Goal: Obtain resource: Download file/media

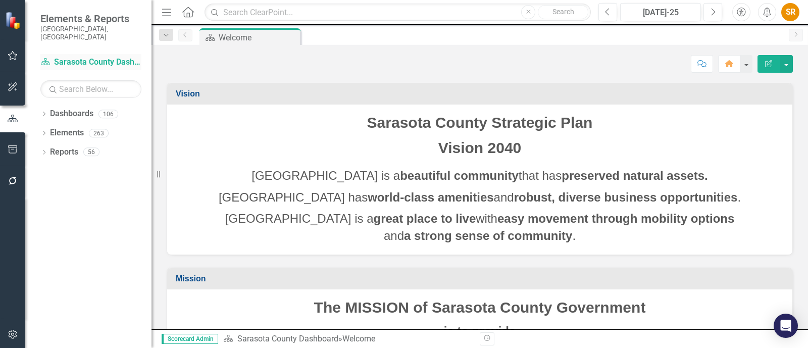
click at [66, 57] on link "Dashboard Sarasota County Dashboard" at bounding box center [90, 63] width 101 height 12
click at [43, 111] on div "Dropdown" at bounding box center [43, 115] width 7 height 9
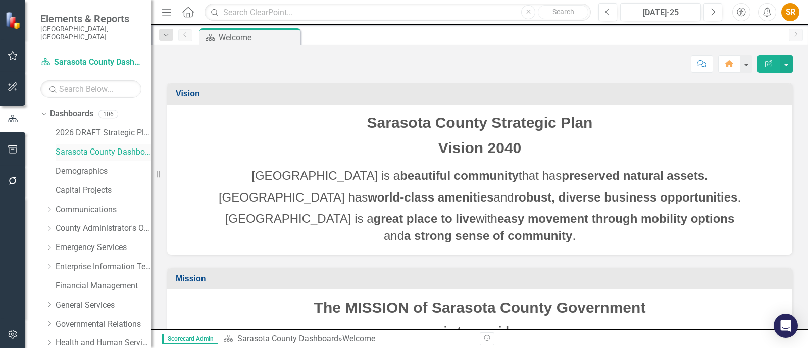
click at [91, 147] on link "Sarasota County Dashboard" at bounding box center [104, 152] width 96 height 12
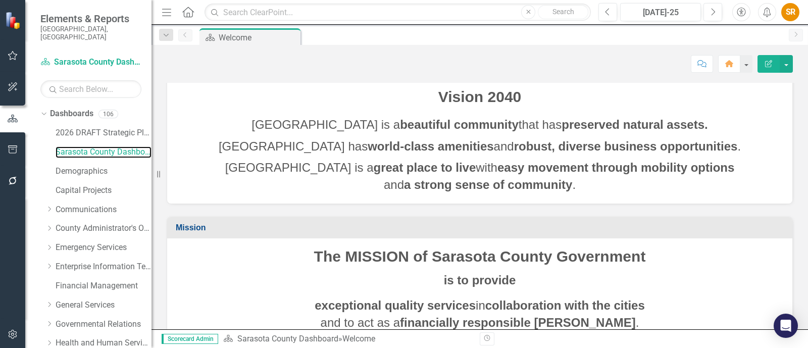
scroll to position [115, 0]
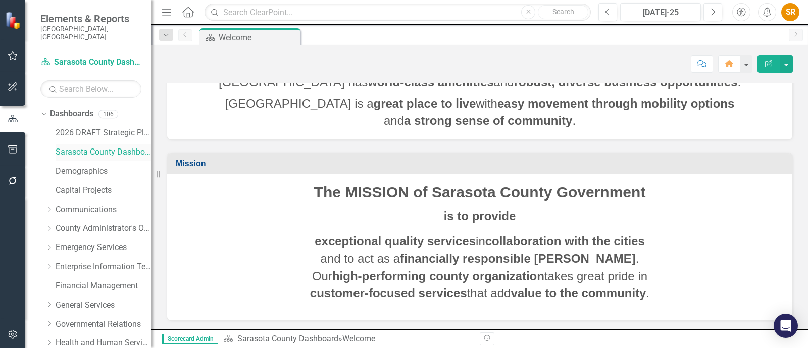
click at [125, 146] on link "Sarasota County Dashboard" at bounding box center [104, 152] width 96 height 12
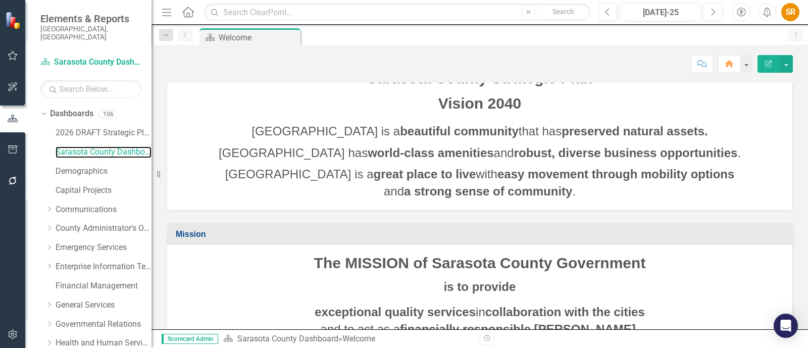
scroll to position [0, 0]
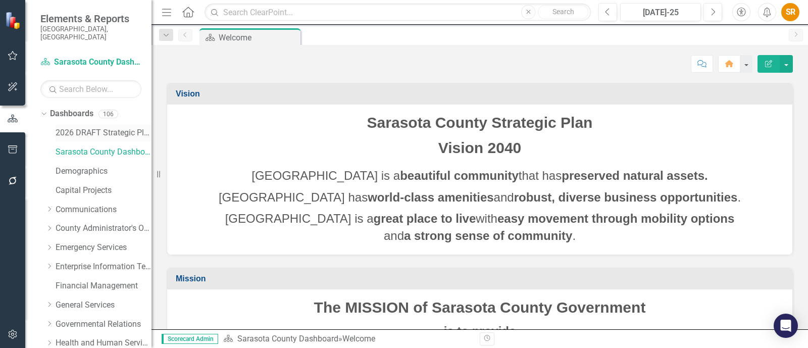
click at [104, 127] on link "2026 DRAFT Strategic Plan" at bounding box center [104, 133] width 96 height 12
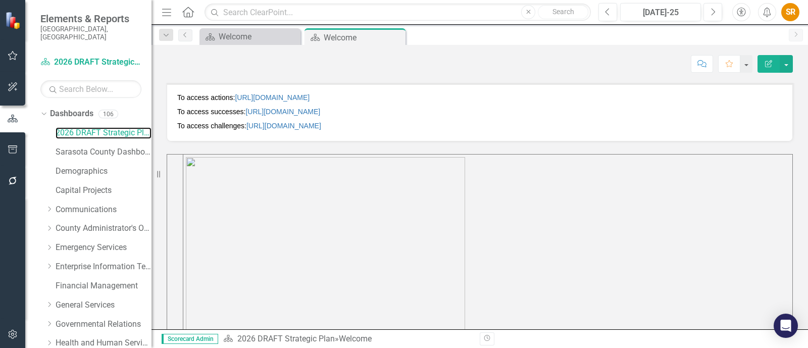
scroll to position [349, 0]
click at [320, 112] on link "[URL][DOMAIN_NAME]" at bounding box center [282, 113] width 75 height 8
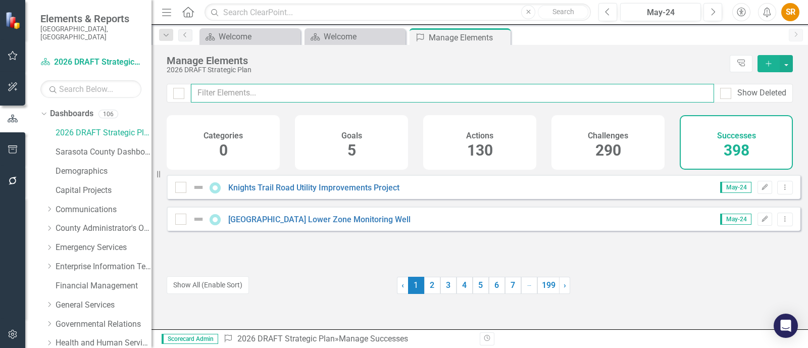
click at [235, 91] on input "text" at bounding box center [452, 93] width 523 height 19
click at [290, 89] on input "text" at bounding box center [452, 93] width 523 height 19
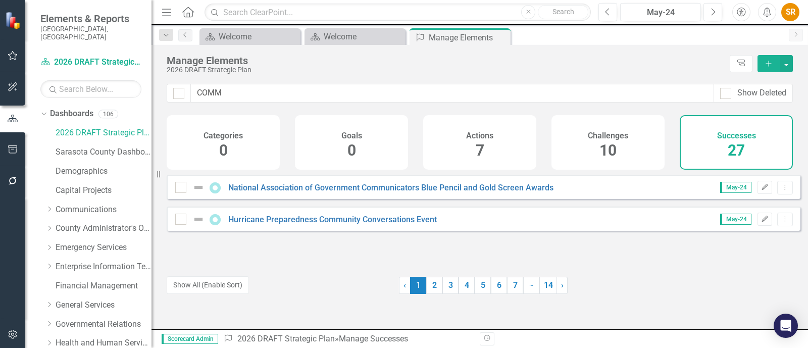
click at [606, 138] on h4 "Challenges" at bounding box center [608, 135] width 40 height 9
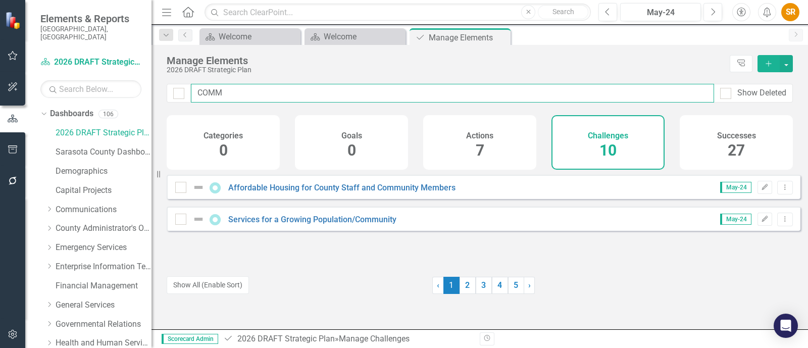
click at [238, 93] on input "COMM" at bounding box center [452, 93] width 523 height 19
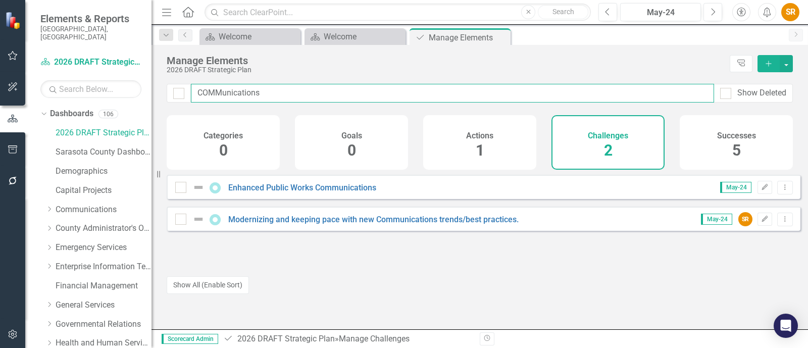
type input "COMMunications"
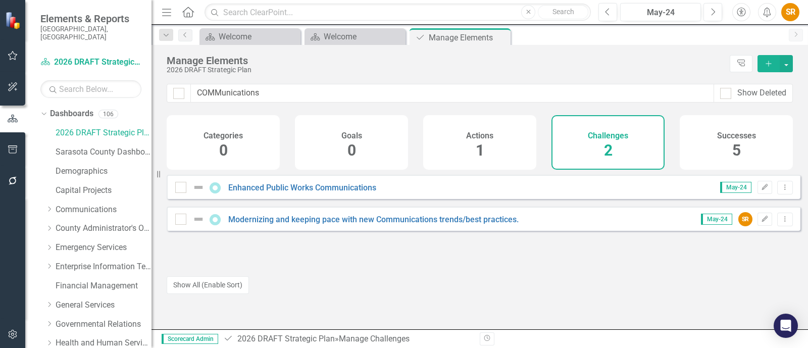
click at [392, 225] on div "Modernizing and keeping pace with new Communications trends/best practices." at bounding box center [348, 219] width 346 height 12
click at [486, 224] on link "Modernizing and keeping pace with new Communications trends/best practices." at bounding box center [373, 220] width 290 height 10
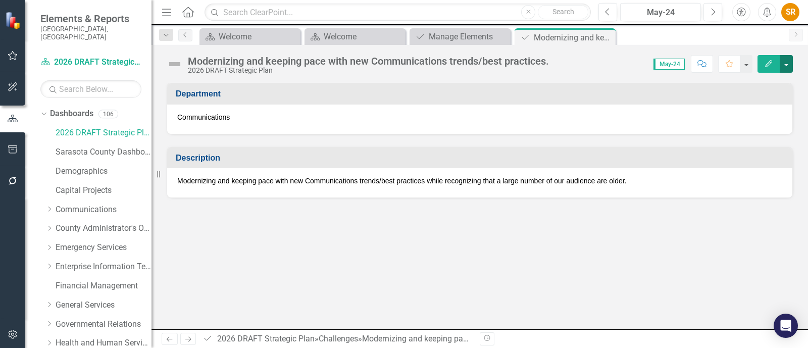
click at [785, 65] on button "button" at bounding box center [786, 64] width 13 height 18
click at [785, 66] on button "button" at bounding box center [786, 64] width 13 height 18
click at [457, 36] on div "Manage Elements" at bounding box center [462, 36] width 67 height 13
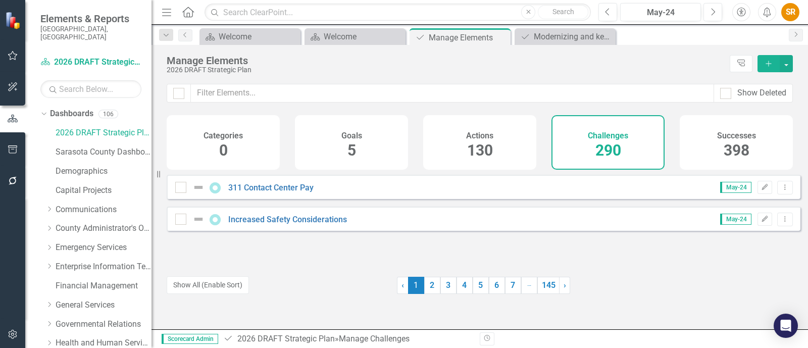
click at [608, 150] on span "290" at bounding box center [608, 150] width 26 height 18
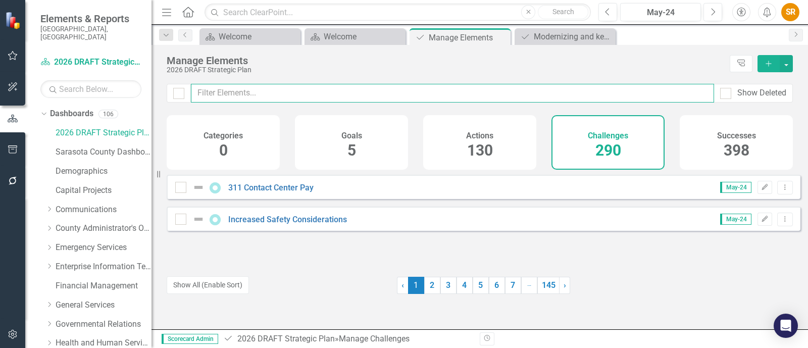
click at [272, 91] on input "text" at bounding box center [452, 93] width 523 height 19
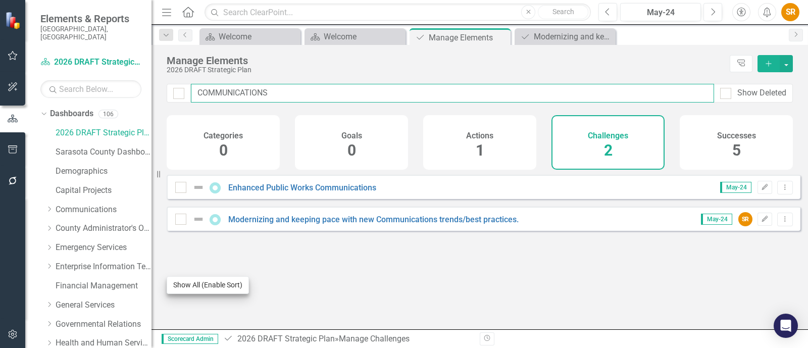
type input "COMMUNICATIONS"
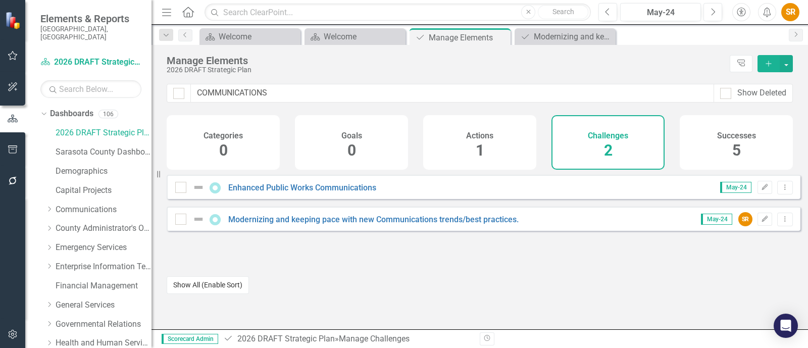
click at [215, 286] on button "Show All (Enable Sort)" at bounding box center [208, 285] width 82 height 18
click at [781, 222] on icon "Dropdown Menu" at bounding box center [785, 219] width 9 height 7
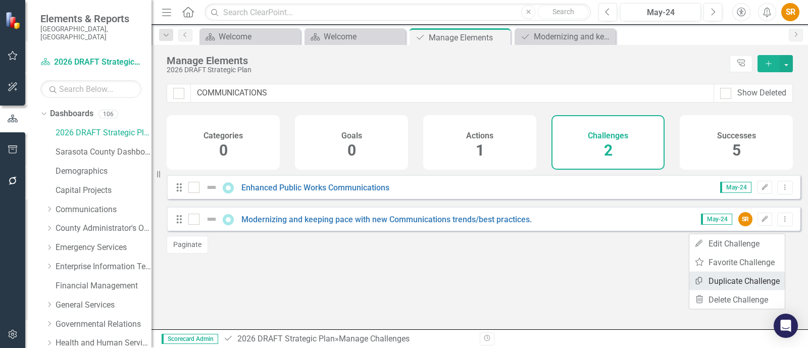
click at [755, 282] on link "Copy Duplicate Challenge" at bounding box center [736, 281] width 95 height 19
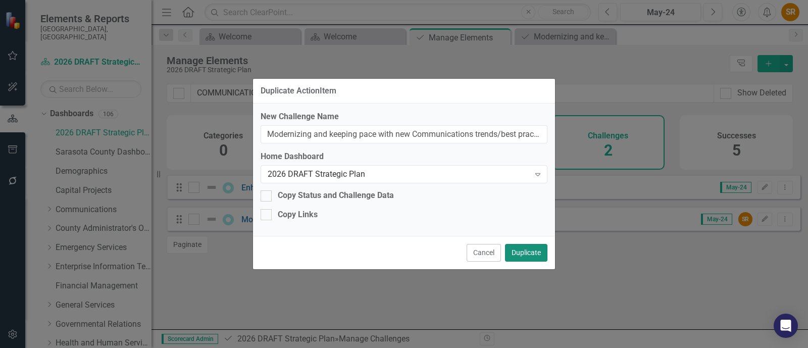
click at [532, 253] on button "Duplicate" at bounding box center [526, 253] width 42 height 18
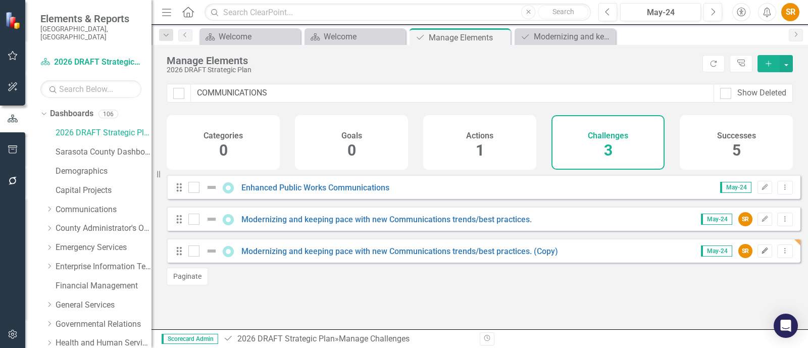
click at [762, 253] on icon "button" at bounding box center [765, 250] width 6 height 6
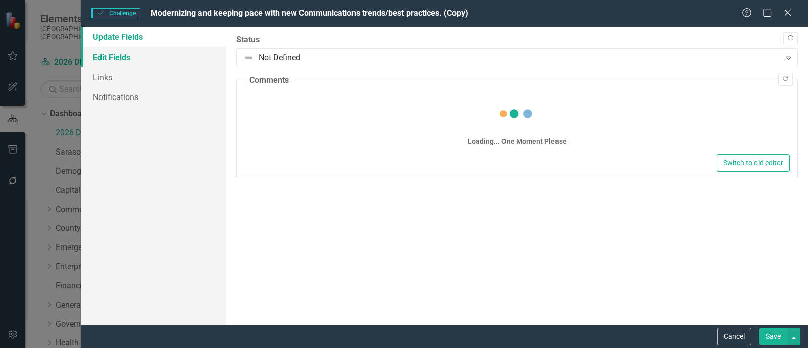
click at [128, 60] on link "Edit Fields" at bounding box center [153, 57] width 145 height 20
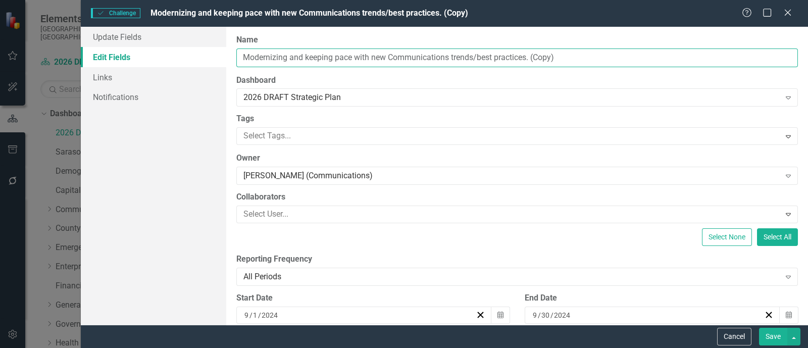
click at [314, 58] on input "Modernizing and keeping pace with new Communications trends/best practices. (Co…" at bounding box center [516, 57] width 561 height 19
drag, startPoint x: 245, startPoint y: 57, endPoint x: 597, endPoint y: 65, distance: 351.5
click at [597, 65] on input "Modernizing and keeping pace with new Communications trends/best practices. (Co…" at bounding box center [516, 57] width 561 height 19
type input "u"
type input "Utilizing the latest technology to process public records"
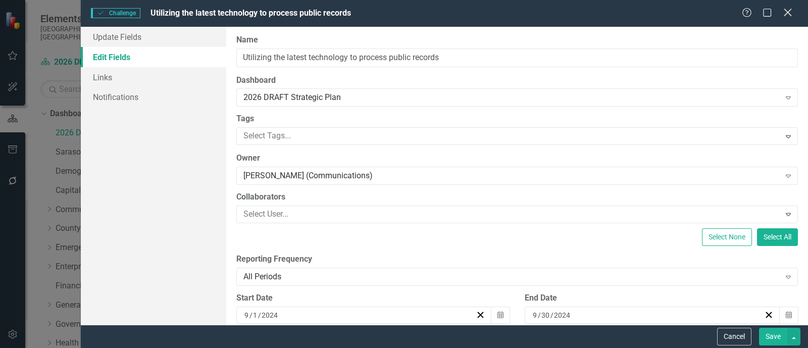
click at [791, 13] on icon "Close" at bounding box center [787, 13] width 13 height 10
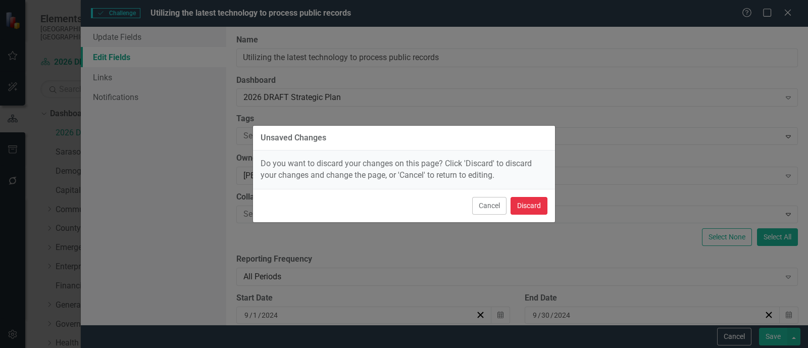
click at [519, 203] on button "Discard" at bounding box center [528, 206] width 37 height 18
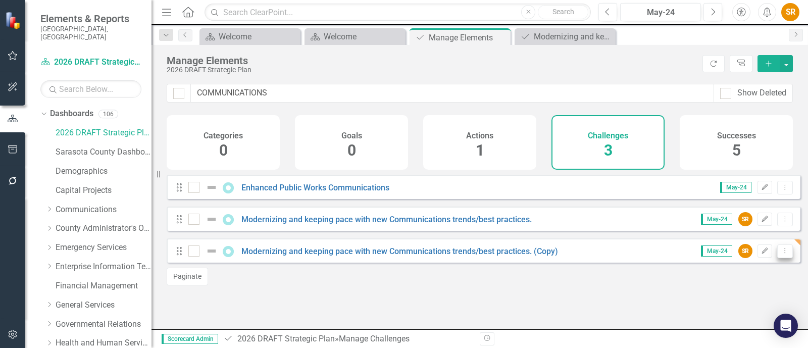
click at [781, 254] on icon "Dropdown Menu" at bounding box center [785, 250] width 9 height 7
click at [741, 330] on link "Trash Delete Challenge" at bounding box center [736, 331] width 95 height 19
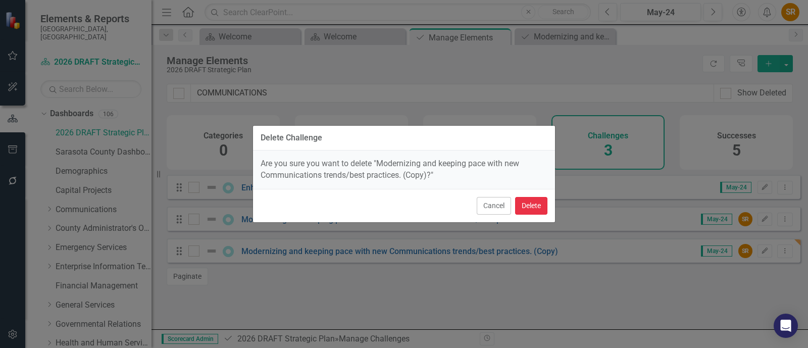
click at [541, 208] on button "Delete" at bounding box center [531, 206] width 32 height 18
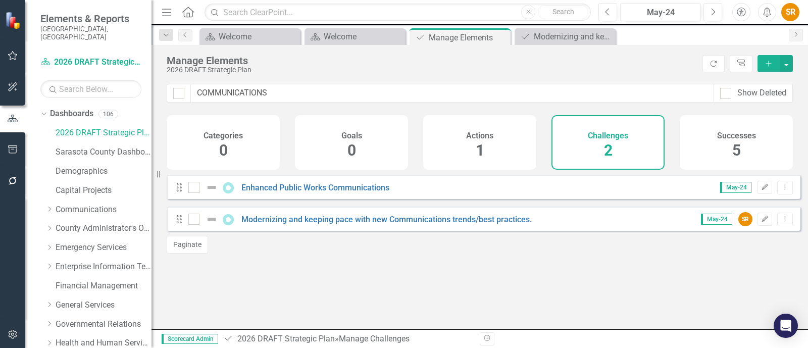
click at [385, 292] on div "Looks like you don't have any Challenges set up yet. Why don't you add an Chall…" at bounding box center [484, 239] width 634 height 129
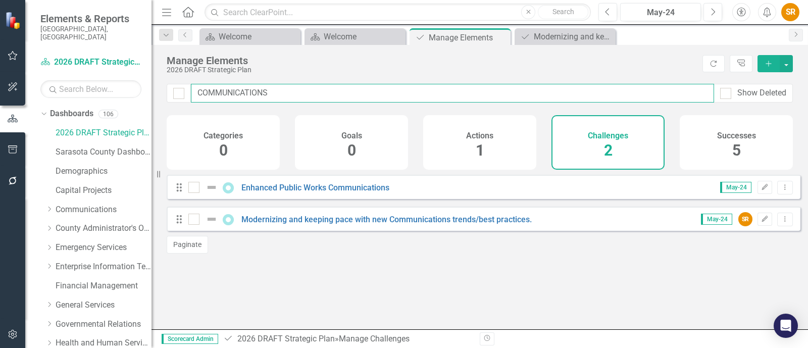
drag, startPoint x: 287, startPoint y: 90, endPoint x: 146, endPoint y: 94, distance: 141.4
click at [146, 94] on div "Elements & Reports Sarasota County, FL Dashboard 2026 DRAFT Strategic Plan Sear…" at bounding box center [404, 174] width 808 height 348
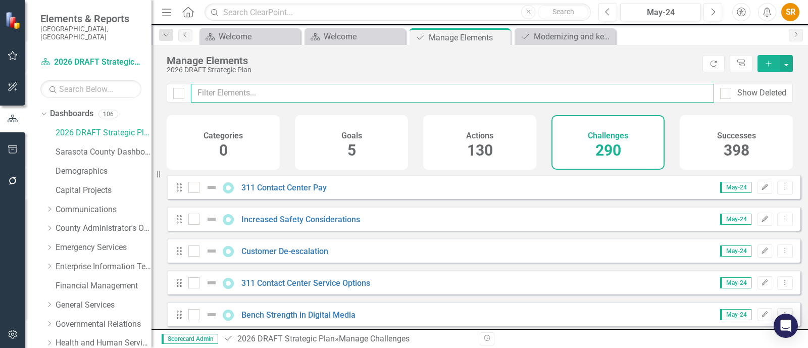
checkbox input "false"
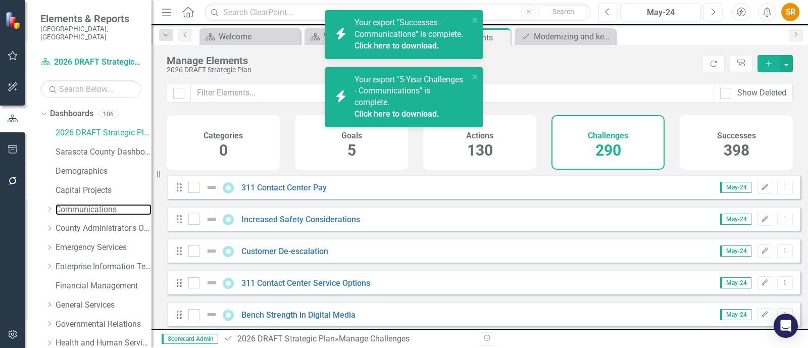
drag, startPoint x: 89, startPoint y: 201, endPoint x: 378, endPoint y: 226, distance: 290.4
click at [89, 204] on link "Communications" at bounding box center [104, 210] width 96 height 12
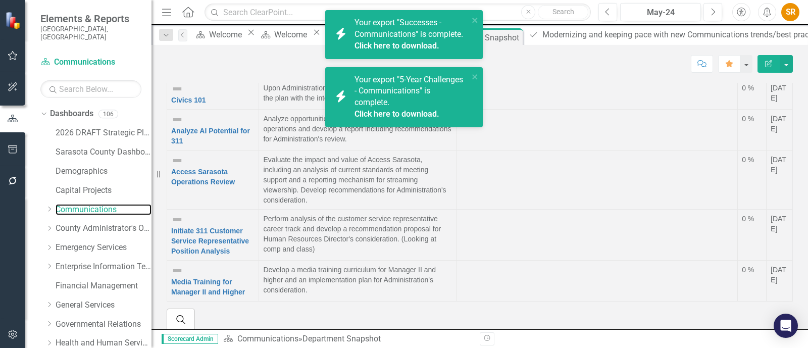
scroll to position [1286, 0]
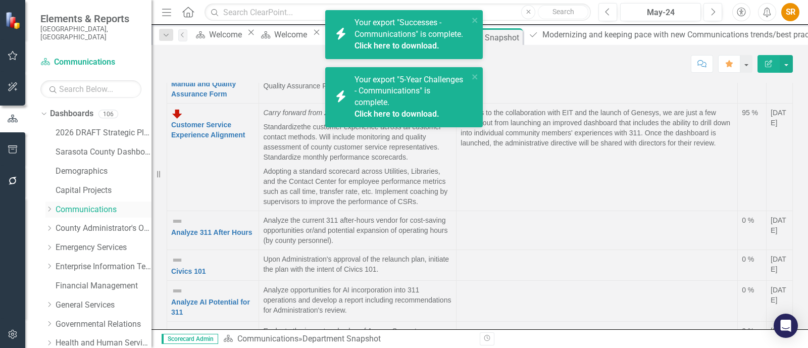
click at [48, 205] on div "Dropdown" at bounding box center [49, 209] width 8 height 9
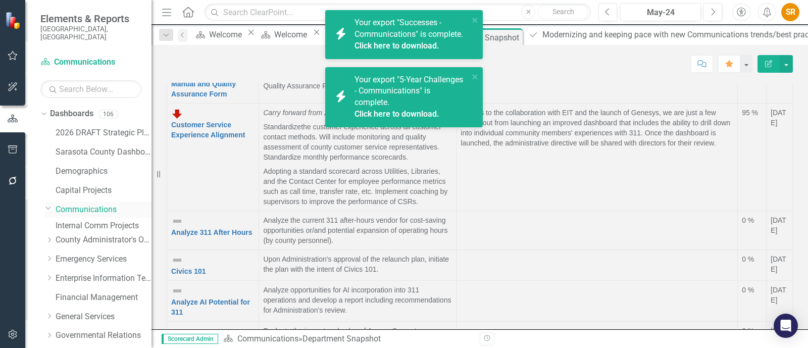
click at [50, 204] on icon "Dropdown" at bounding box center [48, 208] width 6 height 8
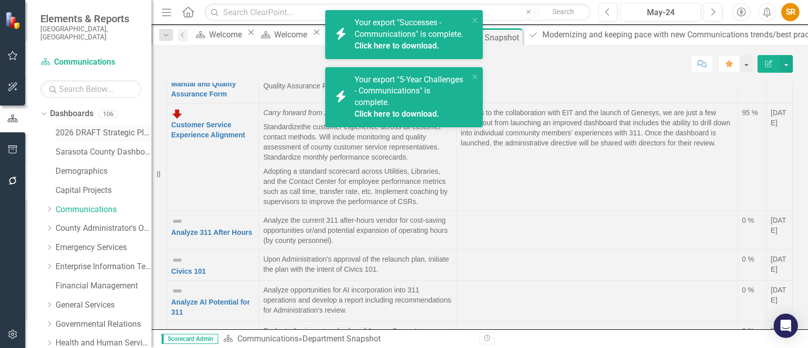
click at [96, 127] on link "2026 DRAFT Strategic Plan" at bounding box center [104, 133] width 96 height 12
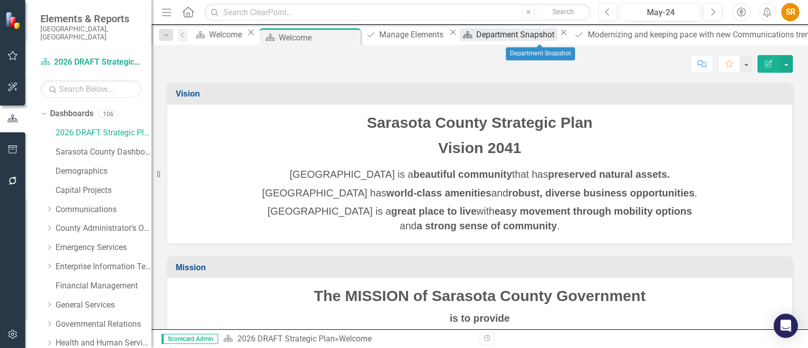
click at [534, 35] on div "Department Snapshot" at bounding box center [516, 34] width 81 height 13
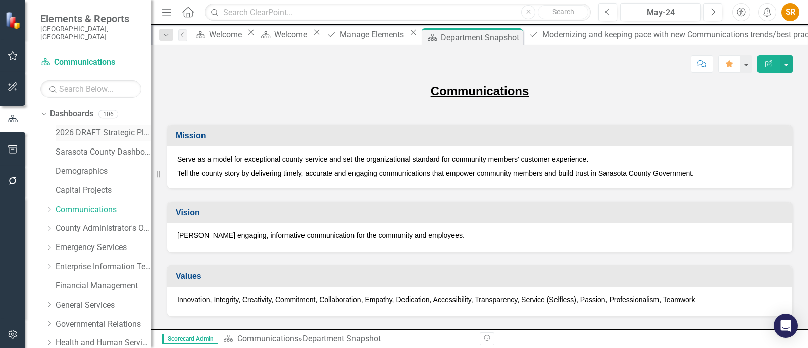
click at [84, 127] on link "2026 DRAFT Strategic Plan" at bounding box center [104, 133] width 96 height 12
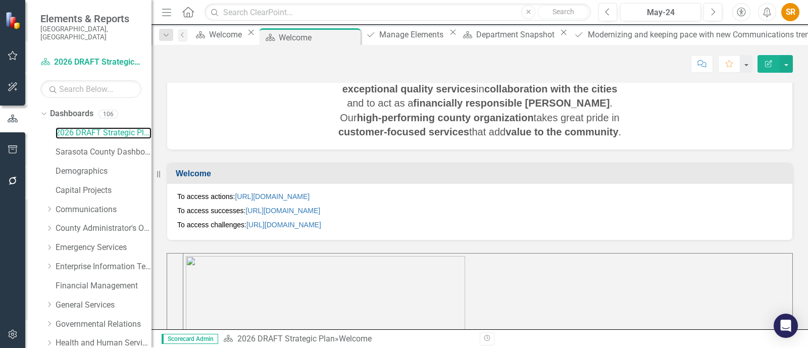
scroll to position [316, 0]
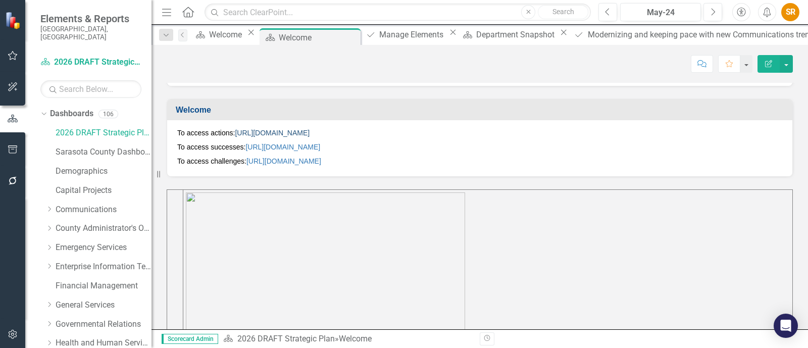
click at [288, 130] on link "https://app.clearpointstrategy.com/#/index/manage?object=initiative&periodId=30…" at bounding box center [272, 133] width 75 height 8
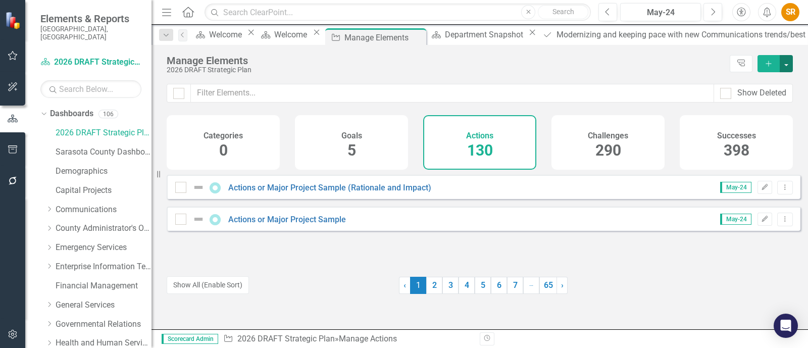
click at [786, 66] on button "button" at bounding box center [786, 63] width 13 height 17
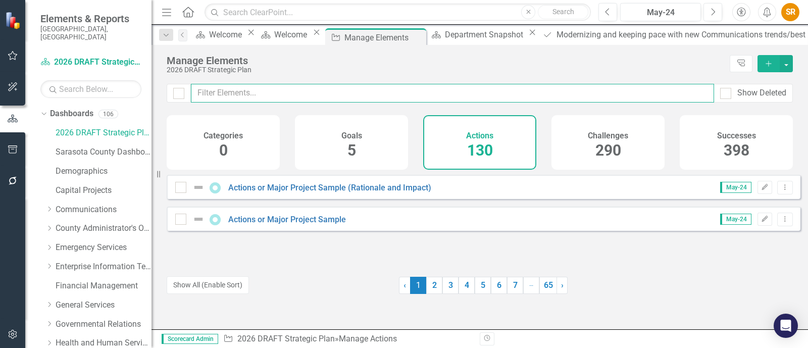
click at [218, 95] on input "text" at bounding box center [452, 93] width 523 height 19
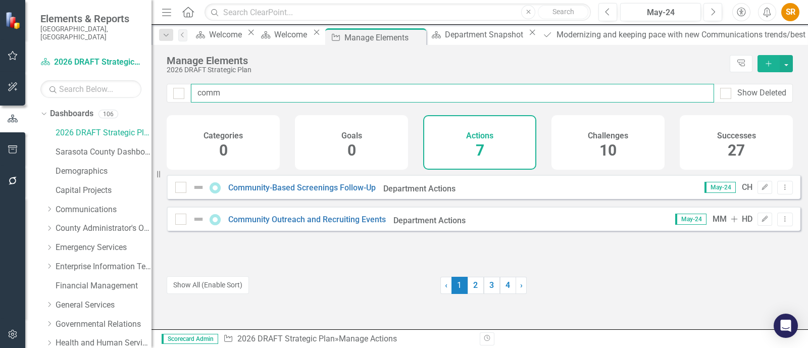
type input "comm"
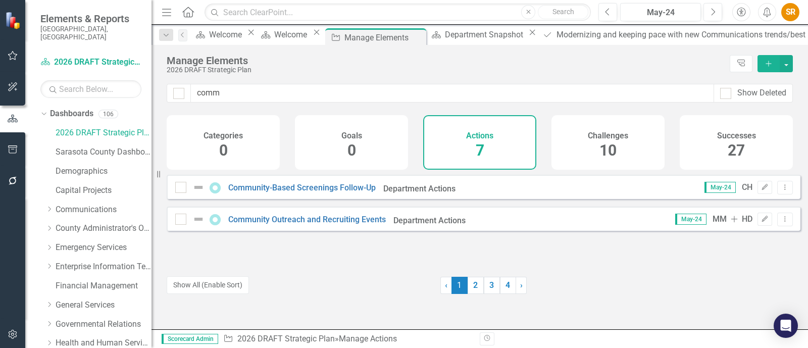
click at [488, 140] on div "Actions 7" at bounding box center [479, 142] width 113 height 55
click at [225, 284] on button "Show All (Enable Sort)" at bounding box center [208, 285] width 82 height 18
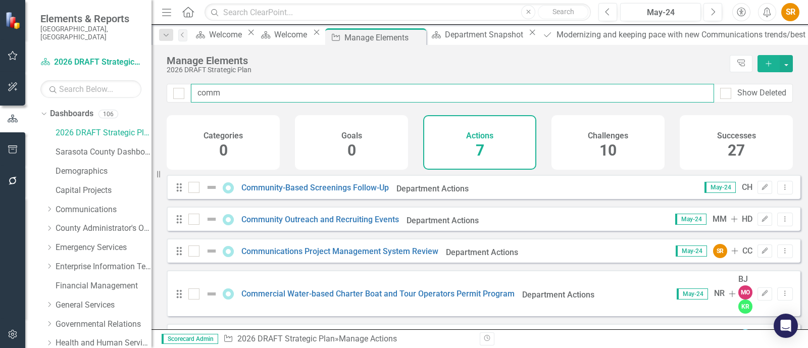
drag, startPoint x: 246, startPoint y: 92, endPoint x: 165, endPoint y: 95, distance: 81.9
click at [167, 97] on div "comm Show Deleted" at bounding box center [480, 93] width 626 height 19
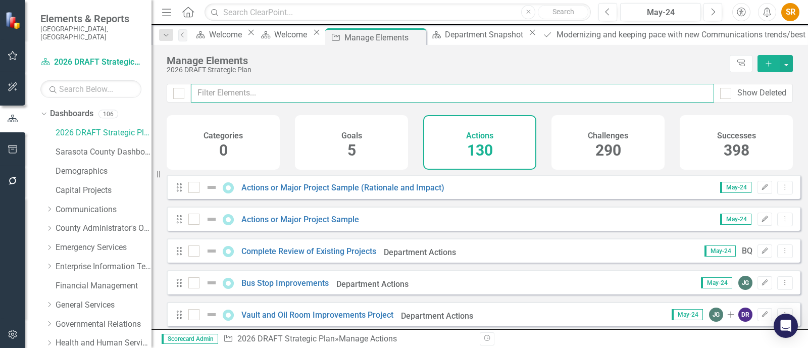
checkbox input "false"
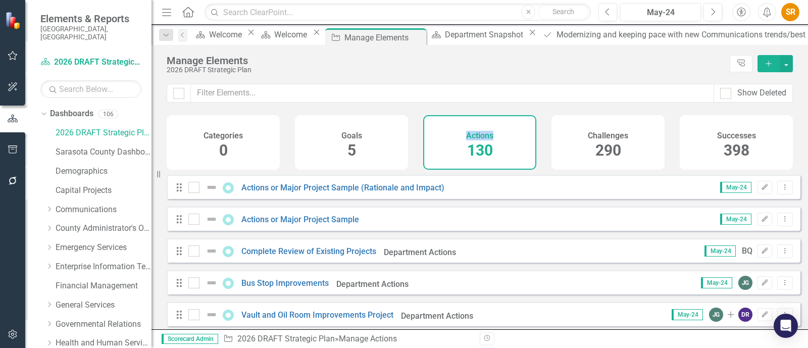
click at [467, 138] on div "Actions 130" at bounding box center [479, 142] width 113 height 55
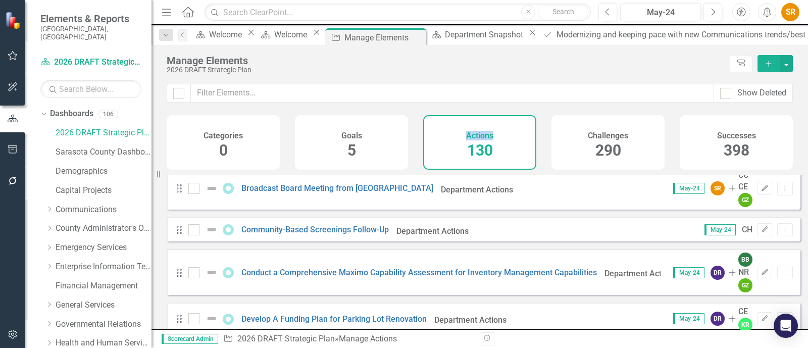
scroll to position [441, 0]
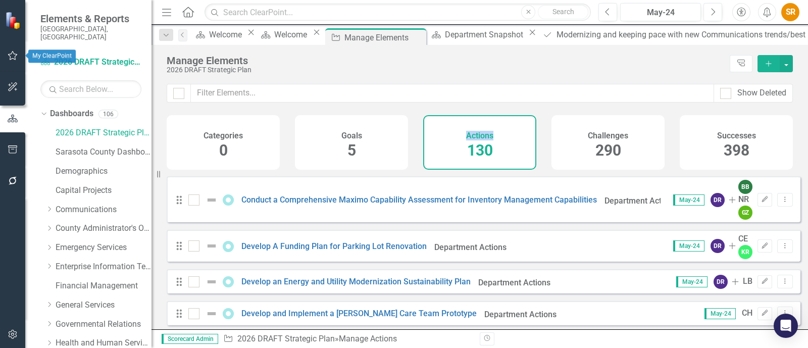
click at [16, 54] on icon "button" at bounding box center [13, 56] width 11 height 8
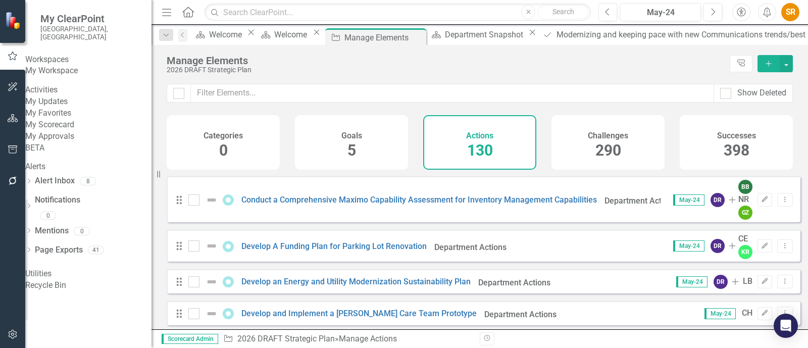
click at [69, 108] on div "My Updates" at bounding box center [88, 102] width 126 height 12
click at [74, 119] on link "My Favorites" at bounding box center [88, 114] width 126 height 12
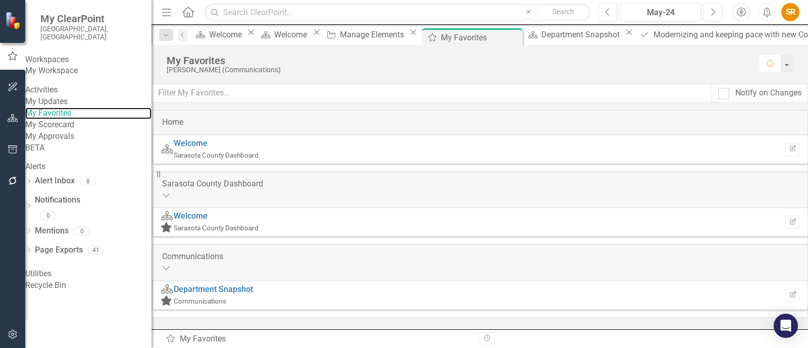
scroll to position [3, 0]
click at [253, 288] on link "Department Snapshot" at bounding box center [213, 289] width 79 height 10
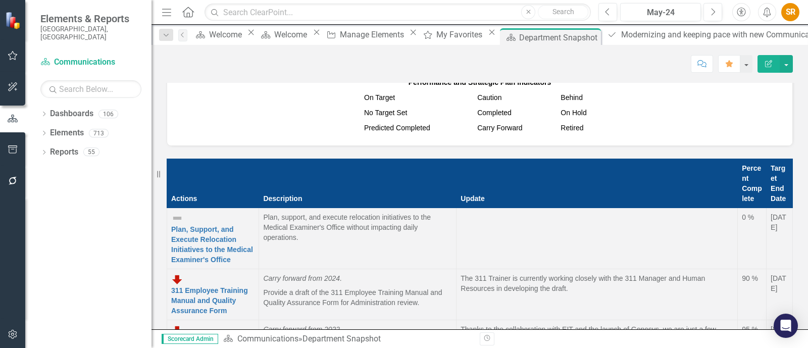
scroll to position [1073, 0]
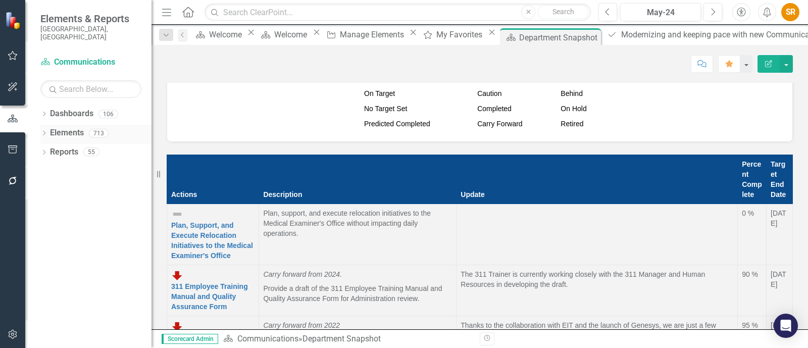
click at [48, 126] on div "Dropdown Elements 713" at bounding box center [95, 134] width 111 height 19
click at [41, 131] on icon "Dropdown" at bounding box center [43, 134] width 7 height 6
click at [44, 207] on div "Dropdown" at bounding box center [43, 211] width 7 height 9
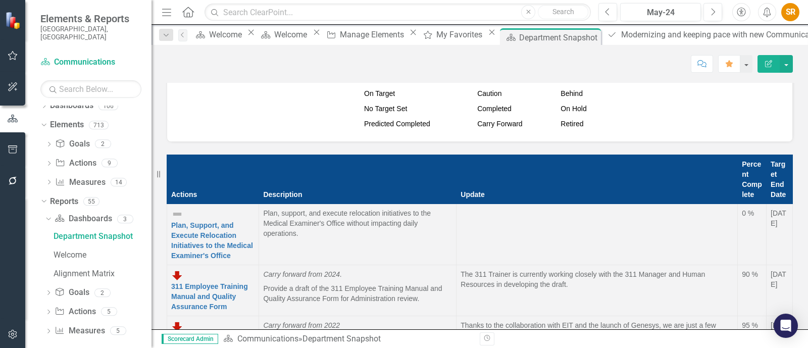
scroll to position [0, 0]
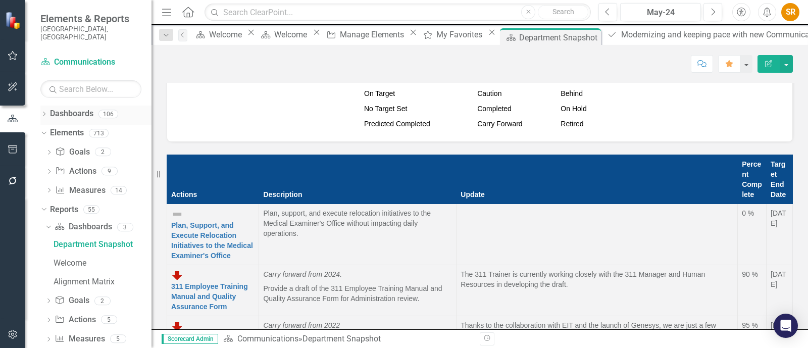
click at [45, 112] on icon at bounding box center [44, 114] width 3 height 5
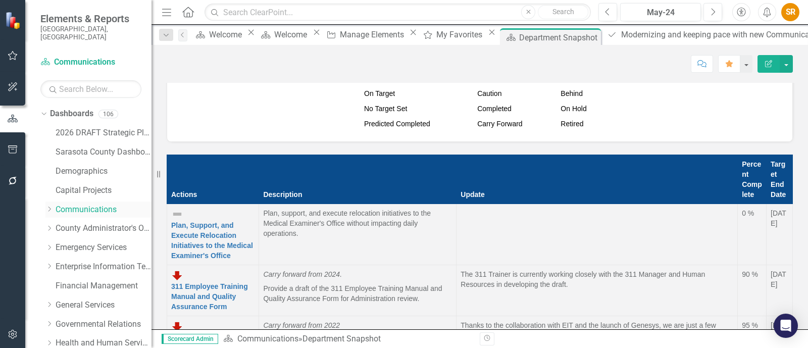
click at [70, 204] on link "Communications" at bounding box center [104, 210] width 96 height 12
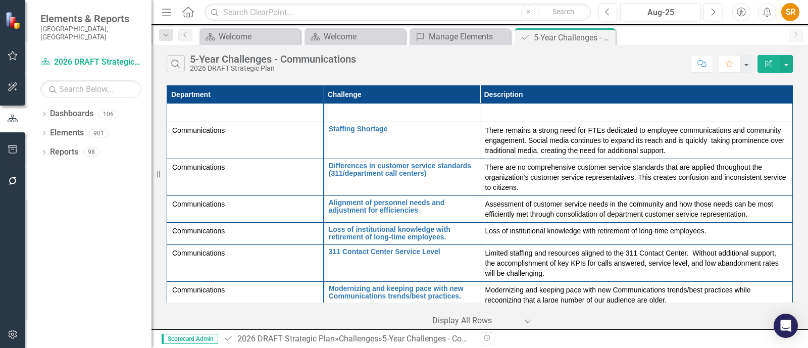
scroll to position [345, 0]
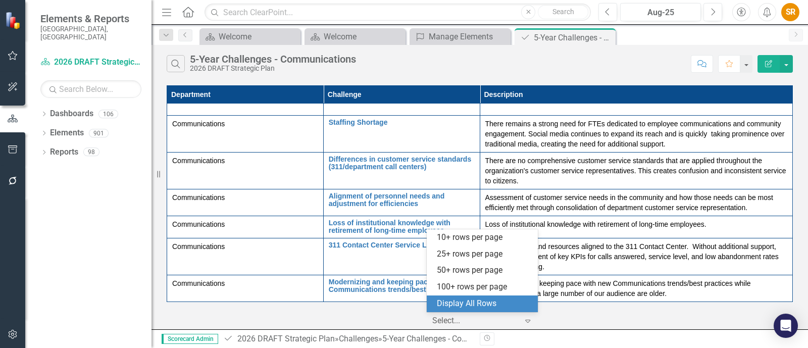
click at [476, 320] on div at bounding box center [475, 321] width 86 height 14
click at [507, 303] on div "Display All Rows" at bounding box center [484, 304] width 95 height 12
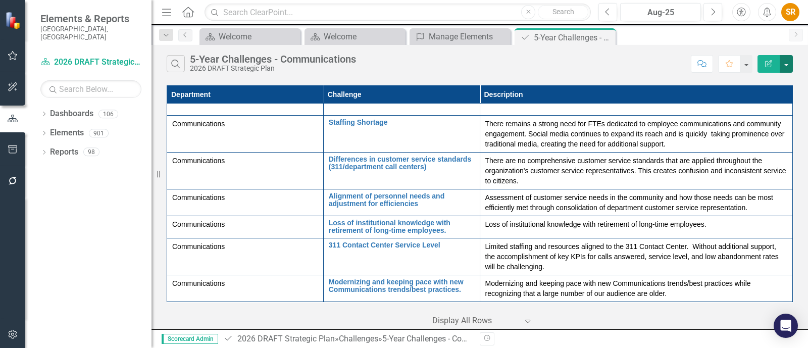
click at [788, 66] on button "button" at bounding box center [786, 64] width 13 height 18
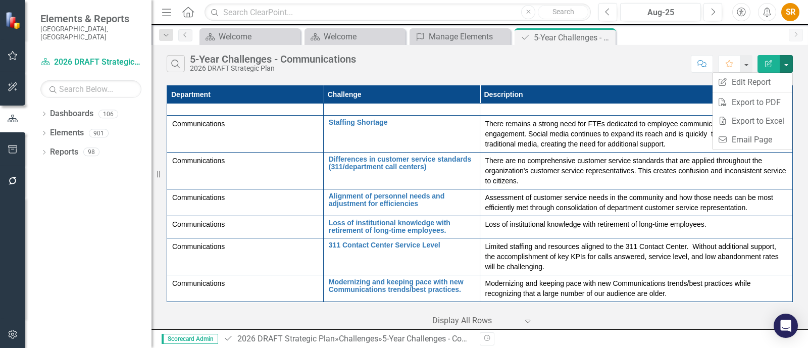
click at [509, 57] on div "Search 5-Year Challenges - Communications 2026 DRAFT Strategic Plan" at bounding box center [426, 63] width 519 height 17
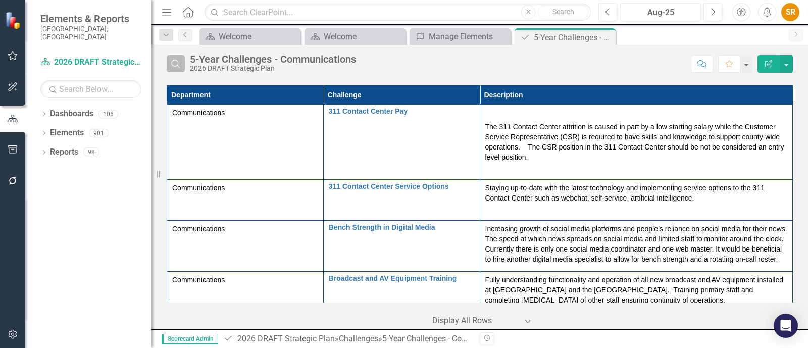
click at [173, 66] on icon "Search" at bounding box center [175, 63] width 11 height 9
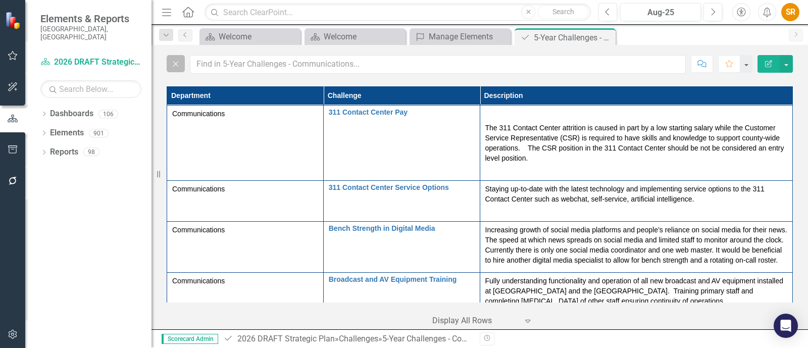
click at [174, 66] on icon "Close" at bounding box center [175, 63] width 11 height 9
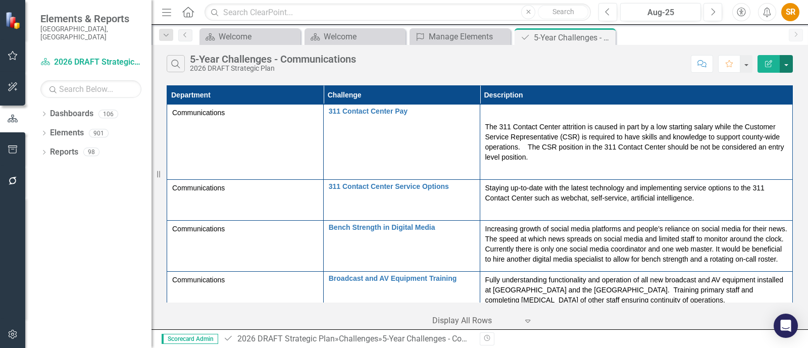
click at [788, 59] on button "button" at bounding box center [786, 64] width 13 height 18
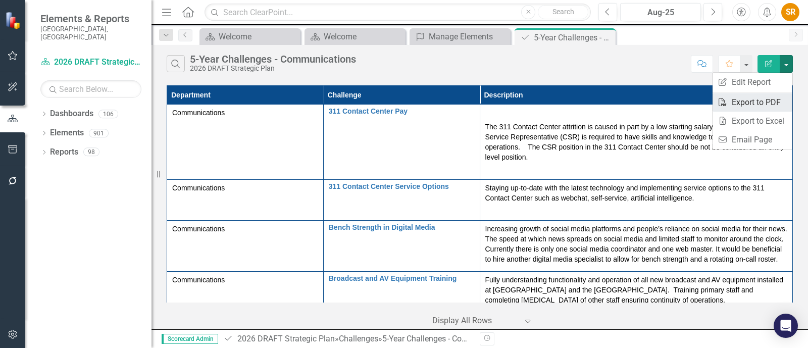
click at [775, 99] on link "PDF Export to PDF" at bounding box center [752, 102] width 80 height 19
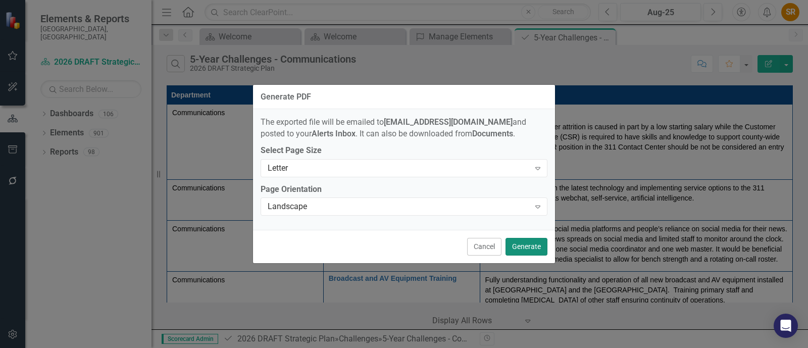
click at [530, 247] on button "Generate" at bounding box center [526, 247] width 42 height 18
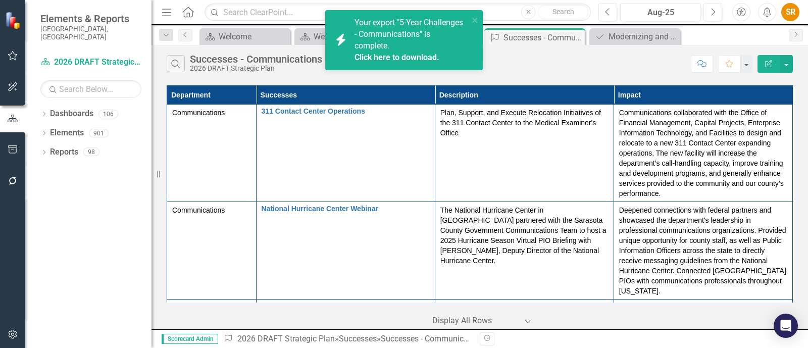
click at [401, 49] on div "Your export "5-Year Challenges - Communications" is complete. Click here to dow…" at bounding box center [411, 40] width 114 height 46
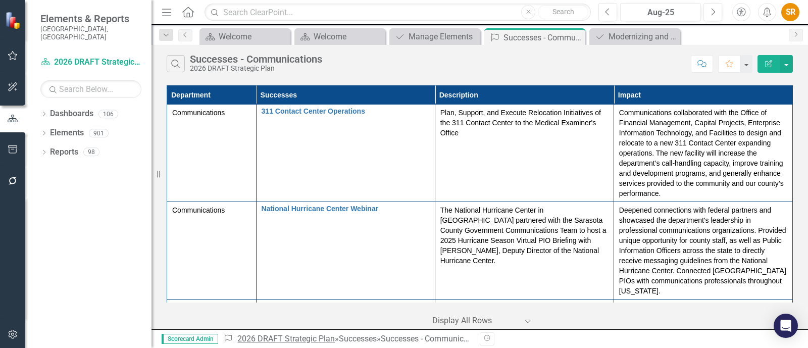
click at [260, 337] on link "2026 DRAFT Strategic Plan" at bounding box center [285, 339] width 97 height 10
click at [478, 319] on div at bounding box center [475, 321] width 86 height 14
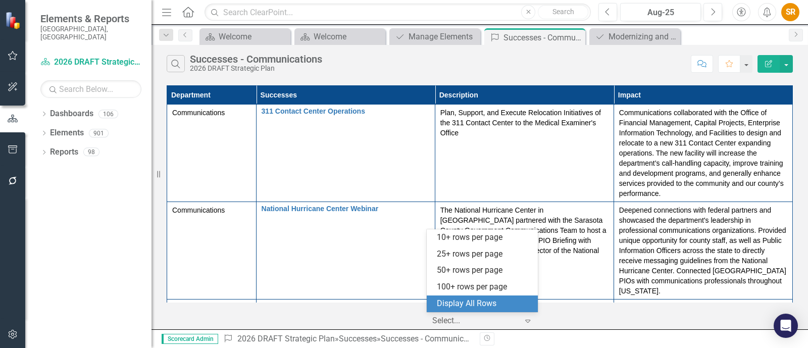
click at [477, 305] on div "Display All Rows" at bounding box center [484, 304] width 95 height 12
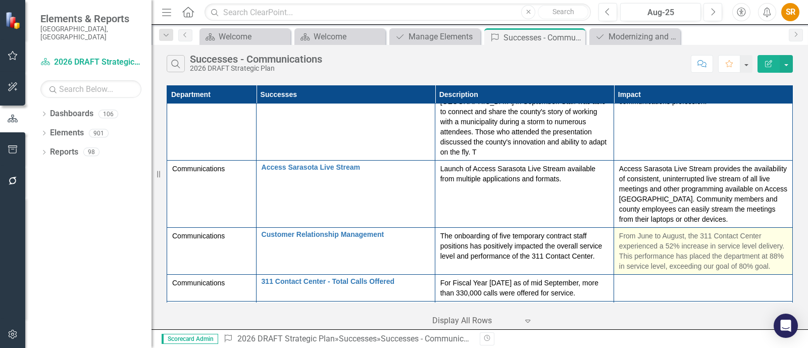
scroll to position [932, 0]
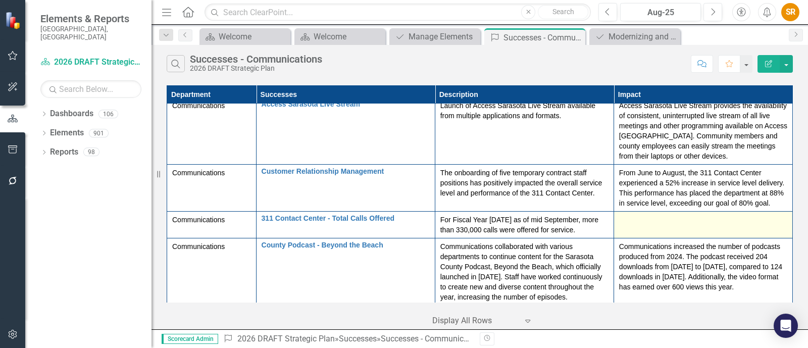
click at [668, 226] on td at bounding box center [702, 225] width 179 height 27
click at [670, 223] on div at bounding box center [703, 221] width 168 height 12
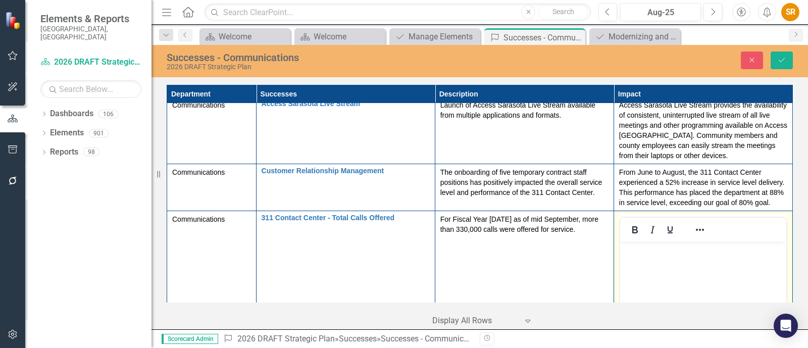
scroll to position [995, 0]
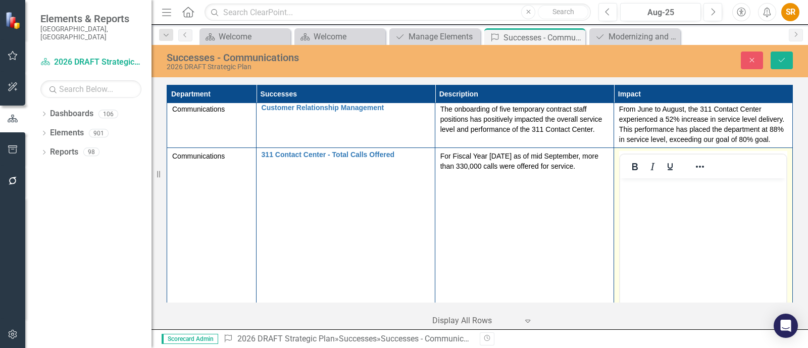
click at [674, 218] on body "Rich Text Area. Press ALT-0 for help." at bounding box center [703, 253] width 166 height 151
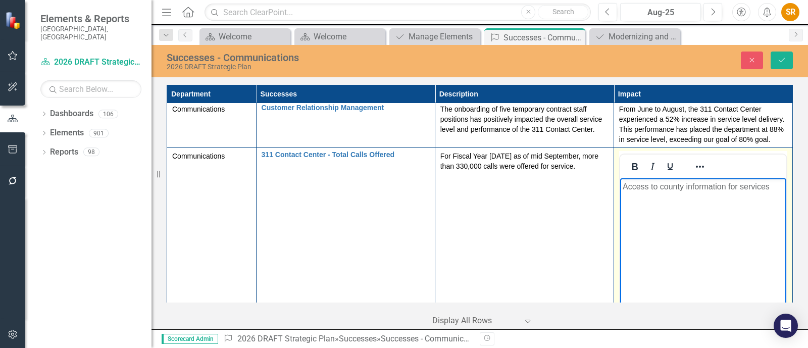
click at [624, 188] on p "Access to county information for services" at bounding box center [702, 187] width 161 height 12
click at [669, 204] on p "Expanded access to county information for services" at bounding box center [702, 193] width 161 height 24
drag, startPoint x: 766, startPoint y: 188, endPoint x: 775, endPoint y: 188, distance: 8.6
click at [775, 188] on p "Expanded access to county information for services" at bounding box center [702, 193] width 161 height 24
click at [691, 199] on p "Expanded access to county information and services" at bounding box center [702, 193] width 161 height 24
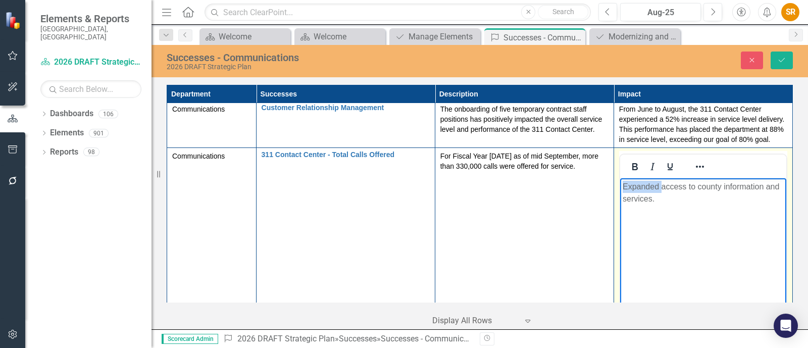
drag, startPoint x: 659, startPoint y: 188, endPoint x: 582, endPoint y: 191, distance: 77.8
click at [620, 191] on html "Expanded access to county information and services." at bounding box center [703, 253] width 166 height 151
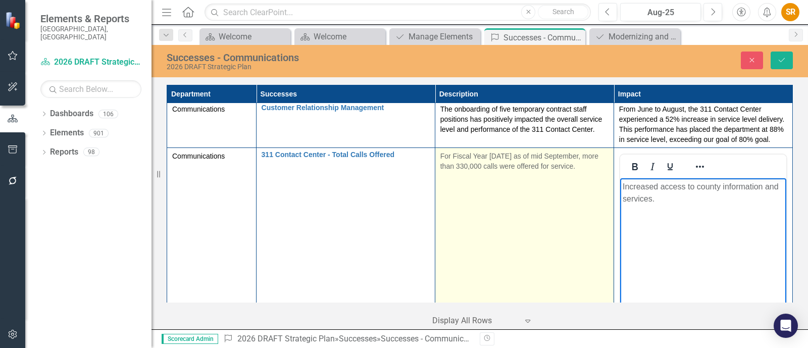
click at [576, 225] on td "For Fiscal Year 2025 as of mid September, more than 330,000 calls were offered …" at bounding box center [524, 267] width 179 height 239
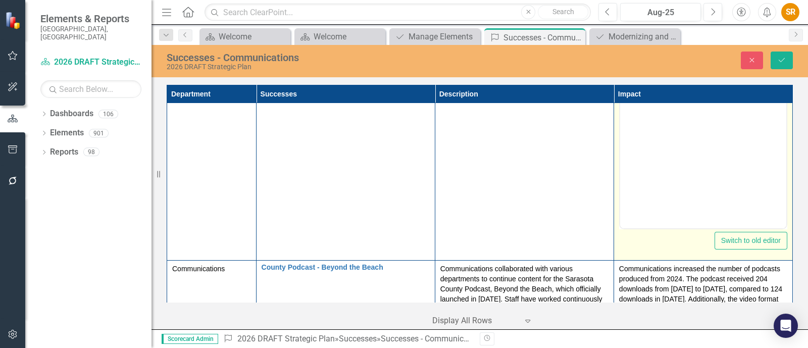
scroll to position [1058, 0]
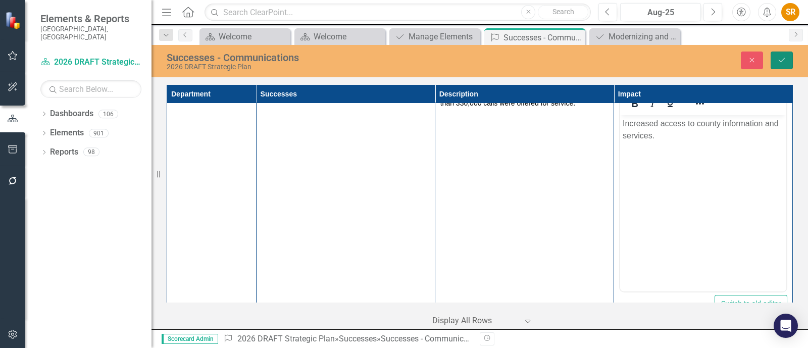
click at [780, 62] on icon "Save" at bounding box center [781, 60] width 9 height 7
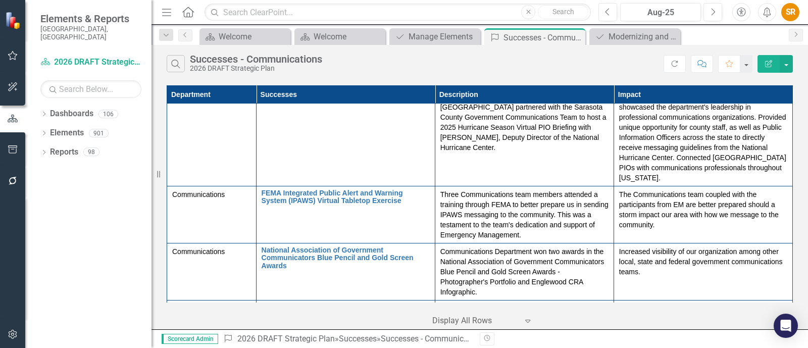
scroll to position [0, 0]
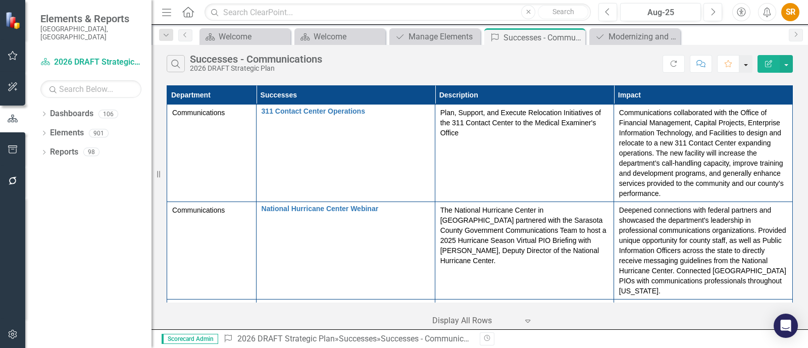
click at [749, 68] on button "button" at bounding box center [745, 64] width 13 height 18
click at [786, 67] on button "button" at bounding box center [786, 64] width 13 height 18
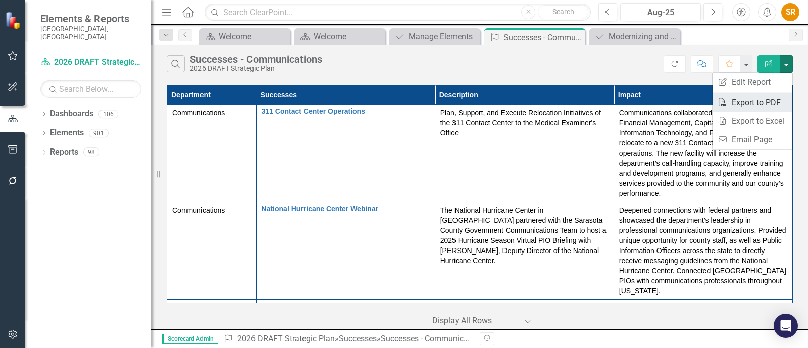
click at [775, 99] on link "PDF Export to PDF" at bounding box center [752, 102] width 80 height 19
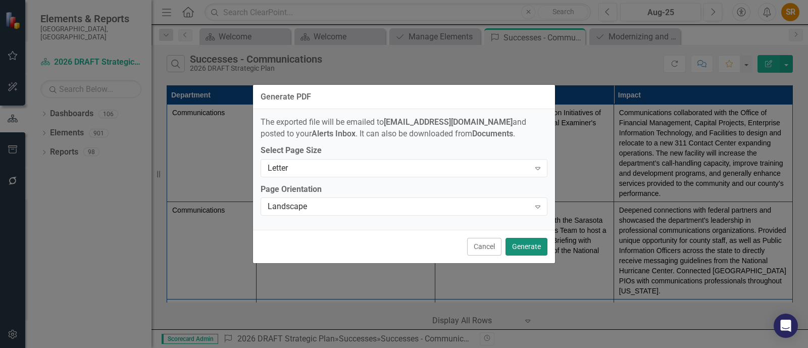
click at [517, 249] on button "Generate" at bounding box center [526, 247] width 42 height 18
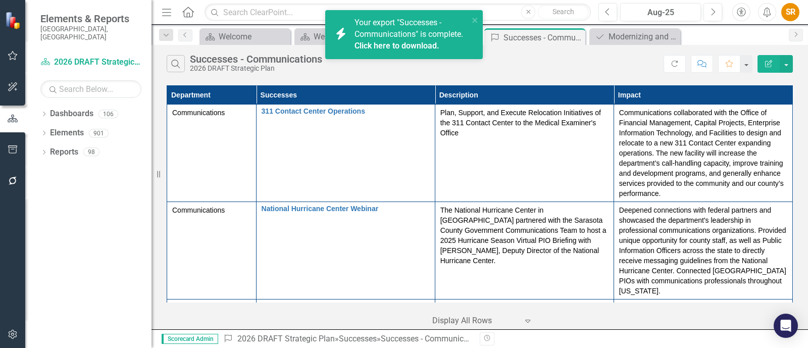
click at [415, 42] on link "Click here to download." at bounding box center [396, 46] width 85 height 10
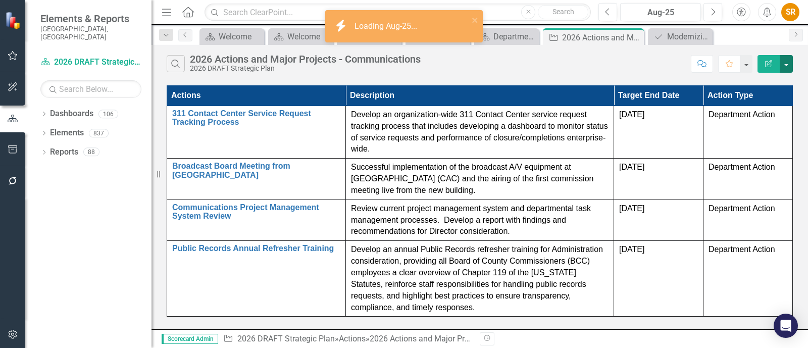
click at [786, 64] on button "button" at bounding box center [786, 64] width 13 height 18
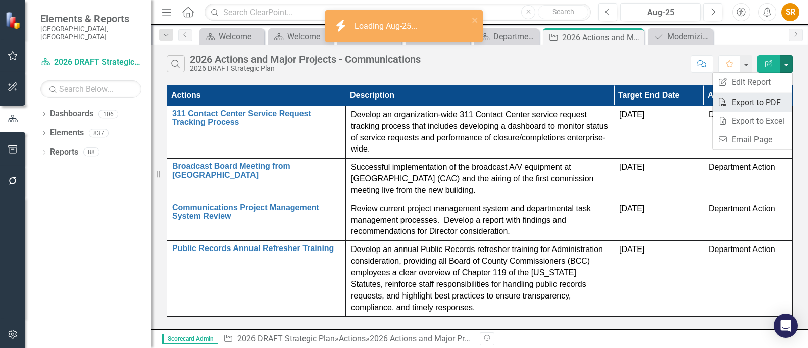
click at [767, 105] on link "PDF Export to PDF" at bounding box center [752, 102] width 80 height 19
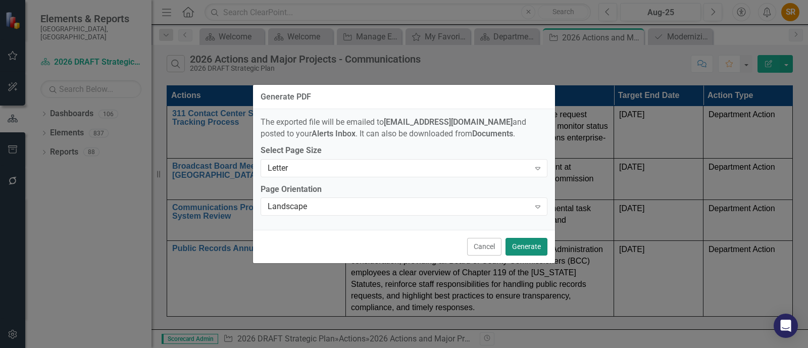
click at [530, 249] on button "Generate" at bounding box center [526, 247] width 42 height 18
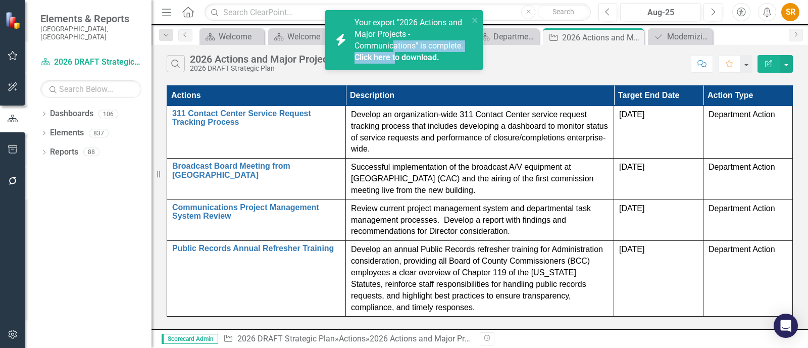
click at [394, 52] on div "Your export "2026 Actions and Major Projects - Communications" is complete. Cli…" at bounding box center [411, 40] width 114 height 46
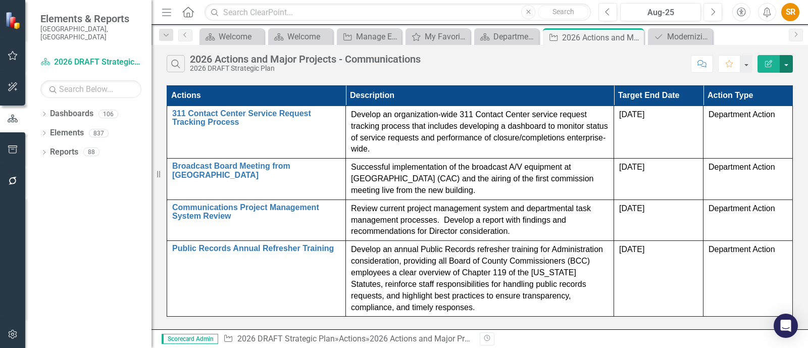
click at [787, 64] on button "button" at bounding box center [786, 64] width 13 height 18
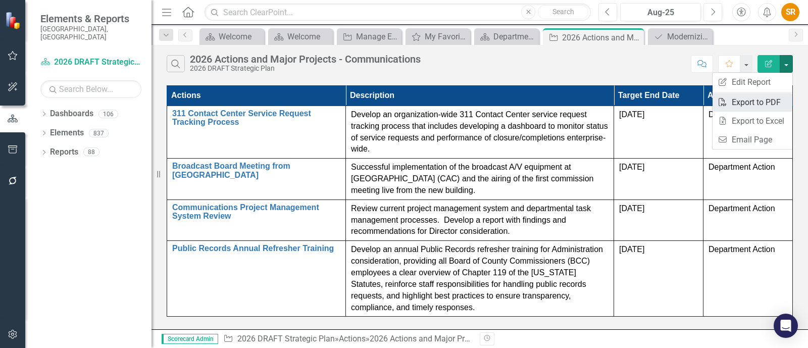
click at [764, 102] on link "PDF Export to PDF" at bounding box center [752, 102] width 80 height 19
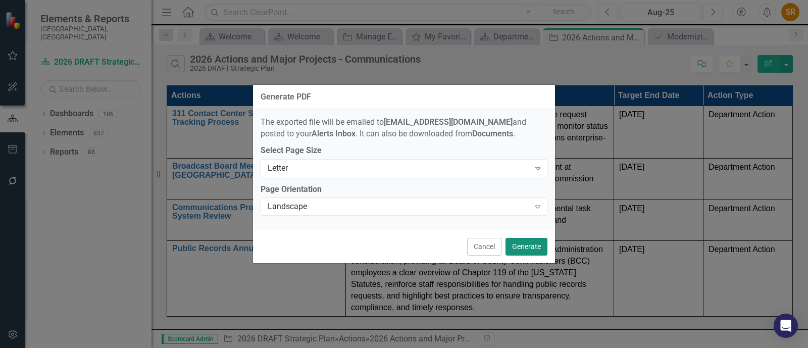
click at [528, 243] on button "Generate" at bounding box center [526, 247] width 42 height 18
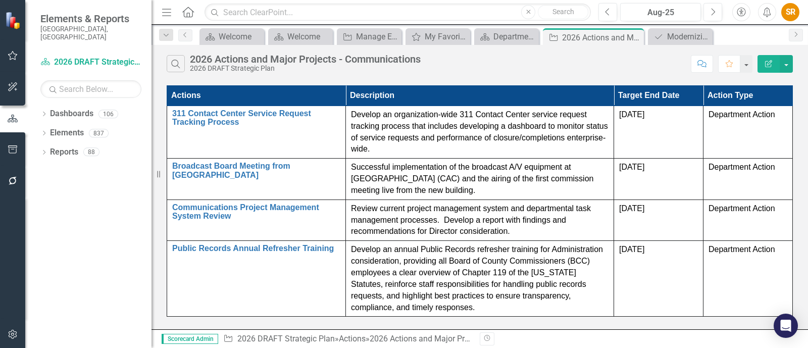
click at [106, 235] on div "Dropdown Dashboards 106 2026 DRAFT Strategic Plan Sarasota County Dashboard Dem…" at bounding box center [88, 227] width 126 height 242
